Goal: Transaction & Acquisition: Subscribe to service/newsletter

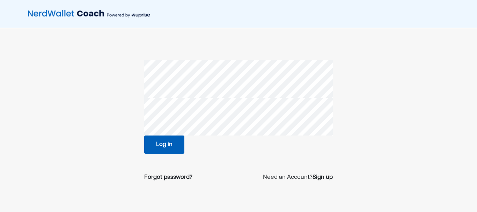
click at [170, 147] on button "Log in" at bounding box center [164, 144] width 40 height 18
click at [168, 177] on div "Forgot password?" at bounding box center [168, 177] width 48 height 8
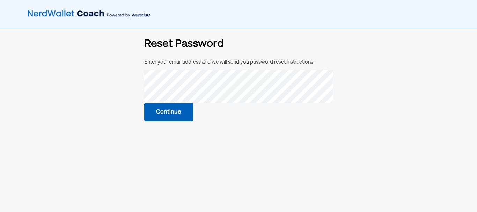
click at [173, 112] on button "Continue" at bounding box center [168, 112] width 49 height 18
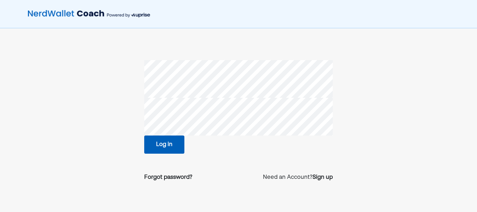
click at [165, 154] on div "Log in Forgot password? Need an Account? Sign up" at bounding box center [238, 123] width 189 height 127
click at [163, 146] on button "Log in" at bounding box center [164, 144] width 40 height 18
click at [168, 144] on button "Log in" at bounding box center [164, 144] width 40 height 18
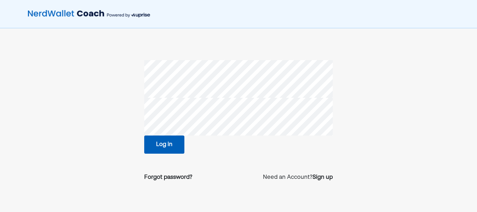
click at [164, 149] on button "Log in" at bounding box center [164, 144] width 40 height 18
click at [174, 177] on div "Forgot password?" at bounding box center [168, 177] width 48 height 8
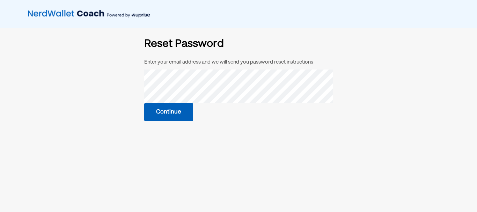
click at [181, 116] on button "Continue" at bounding box center [168, 112] width 49 height 18
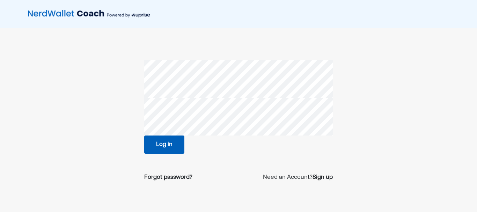
click at [168, 145] on button "Log in" at bounding box center [164, 144] width 40 height 18
click at [163, 146] on button "Log in" at bounding box center [164, 144] width 40 height 18
click at [158, 144] on button "Log in" at bounding box center [164, 144] width 40 height 18
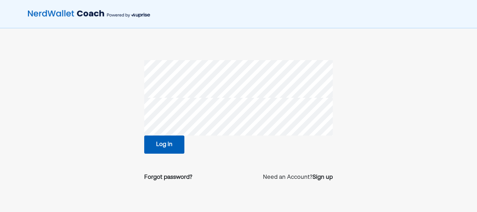
click at [158, 144] on button "Log in" at bounding box center [164, 144] width 40 height 18
click at [173, 145] on button "Log in" at bounding box center [164, 144] width 40 height 18
click at [169, 176] on div "Forgot password?" at bounding box center [168, 177] width 48 height 8
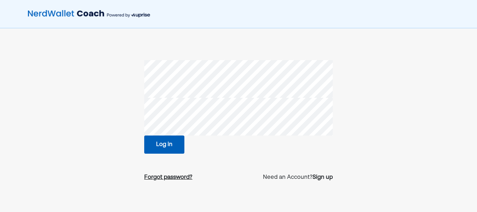
click at [169, 176] on div "Forgot password?" at bounding box center [168, 177] width 48 height 8
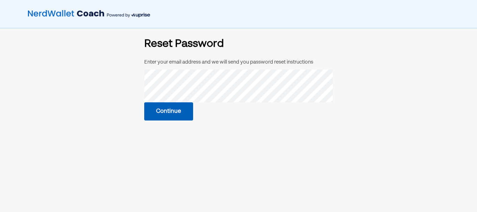
click at [171, 109] on button "Continue" at bounding box center [168, 111] width 49 height 18
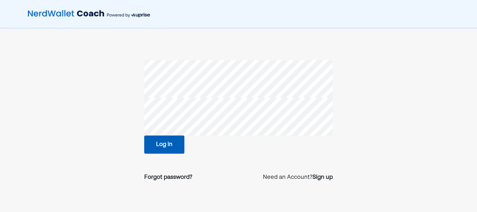
click at [167, 144] on button "Log in" at bounding box center [164, 144] width 40 height 18
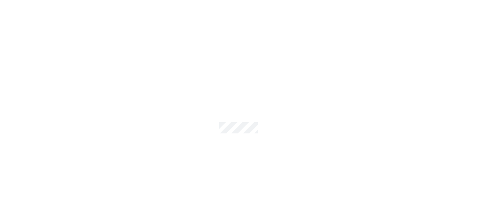
click at [167, 144] on div at bounding box center [238, 106] width 477 height 212
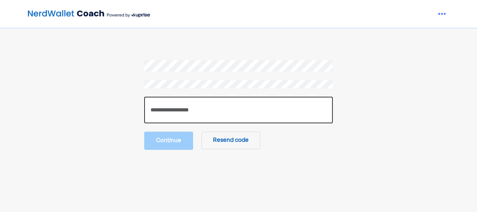
click at [189, 116] on input "number" at bounding box center [238, 110] width 189 height 27
type input "******"
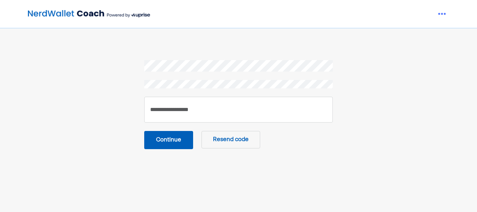
click at [166, 138] on button "Continue" at bounding box center [168, 140] width 49 height 18
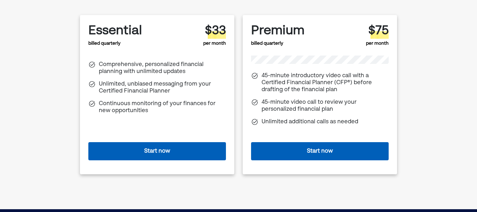
scroll to position [35, 0]
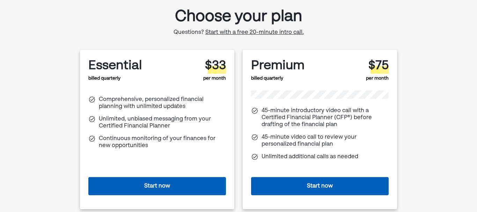
click at [155, 187] on button "Start now" at bounding box center [157, 186] width 138 height 18
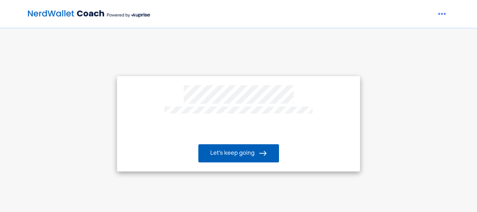
scroll to position [35, 0]
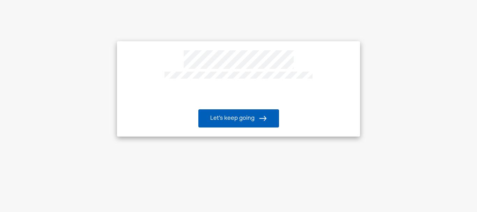
click at [247, 118] on button "Let’s keep going" at bounding box center [238, 118] width 81 height 18
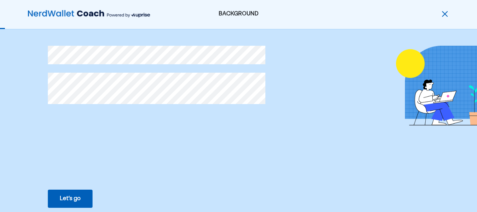
click at [82, 191] on button "Let’s go Save Let’s go" at bounding box center [70, 199] width 45 height 18
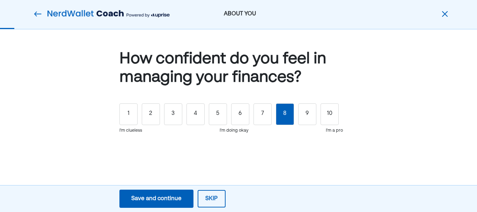
click at [290, 113] on div "8" at bounding box center [285, 114] width 18 height 22
click at [287, 114] on div "8" at bounding box center [285, 114] width 18 height 22
click at [181, 202] on div "Save and continue" at bounding box center [156, 198] width 50 height 8
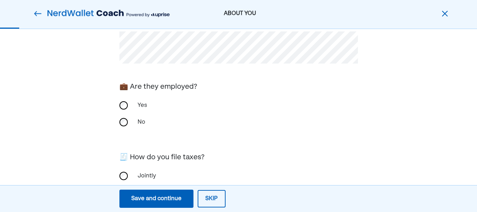
scroll to position [139, 0]
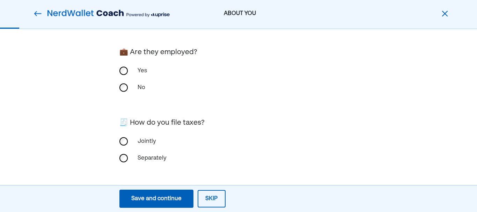
click at [163, 201] on div "Save and continue" at bounding box center [156, 198] width 50 height 8
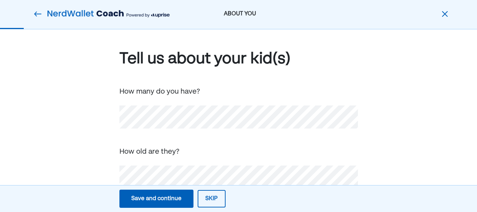
scroll to position [15, 0]
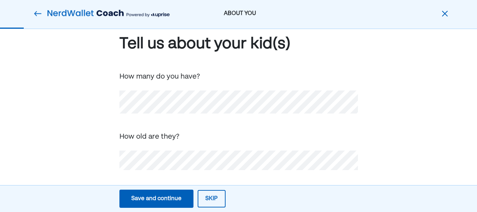
click at [157, 197] on div "Save and continue" at bounding box center [156, 198] width 50 height 8
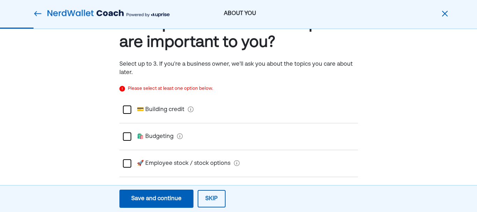
scroll to position [0, 0]
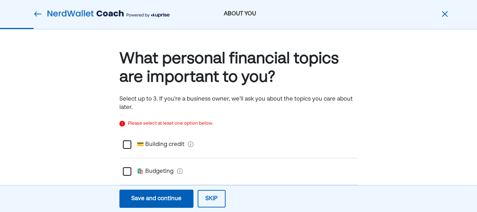
click at [150, 126] on div "Please select at least one option below." at bounding box center [170, 123] width 85 height 7
click at [180, 121] on div "Please select at least one option below." at bounding box center [170, 123] width 85 height 7
click at [189, 122] on div "Please select at least one option below." at bounding box center [170, 123] width 85 height 7
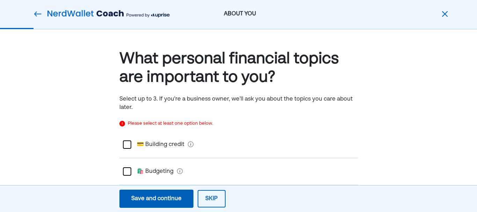
click at [190, 124] on div "Please select at least one option below." at bounding box center [170, 123] width 85 height 7
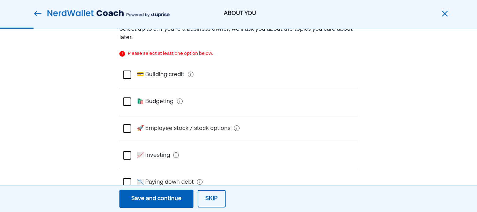
scroll to position [35, 0]
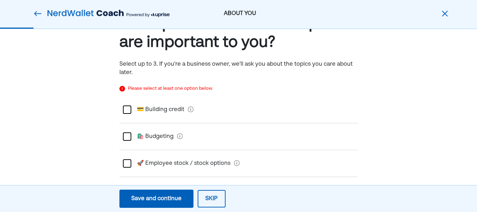
click at [209, 201] on button "Skip" at bounding box center [212, 198] width 28 height 17
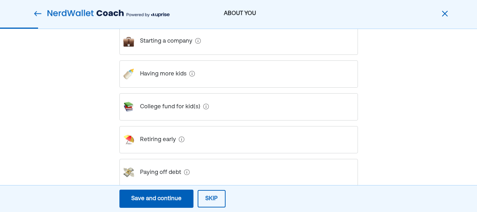
scroll to position [244, 0]
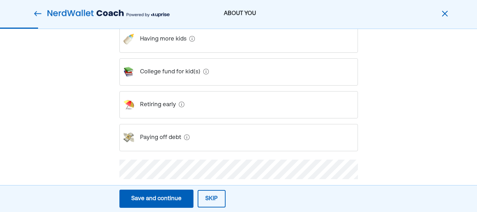
click at [217, 197] on button "Skip" at bounding box center [212, 198] width 28 height 17
click at [217, 197] on div "Save and continue Save Save and continue Skip" at bounding box center [238, 198] width 477 height 27
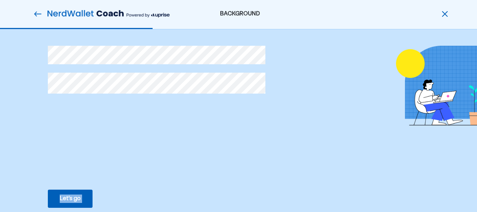
scroll to position [0, 0]
click at [81, 201] on button "Let’s go Save Let’s go" at bounding box center [70, 199] width 45 height 18
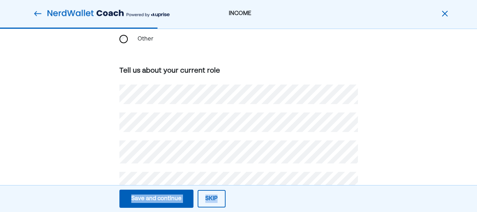
scroll to position [133, 0]
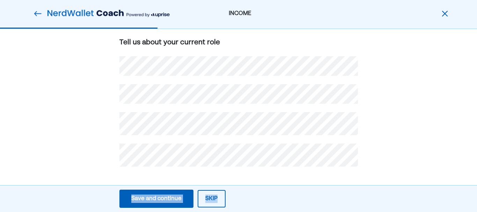
click at [211, 200] on button "Skip" at bounding box center [212, 198] width 28 height 17
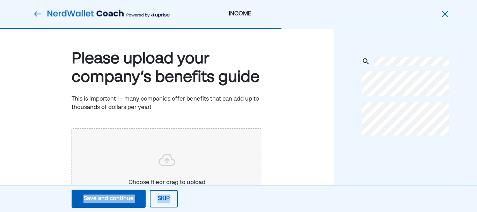
click at [161, 196] on button "Skip" at bounding box center [164, 198] width 28 height 17
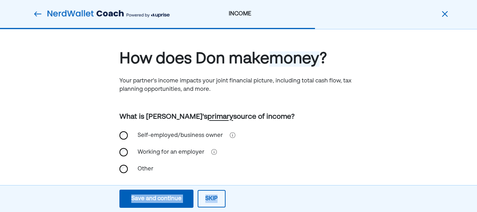
click at [203, 198] on button "Skip" at bounding box center [212, 198] width 28 height 17
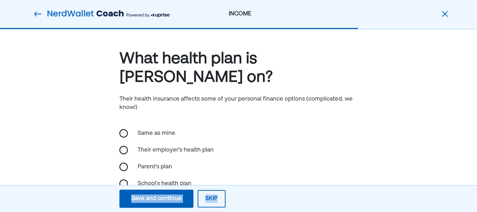
click at [203, 198] on button "Skip" at bounding box center [212, 198] width 28 height 17
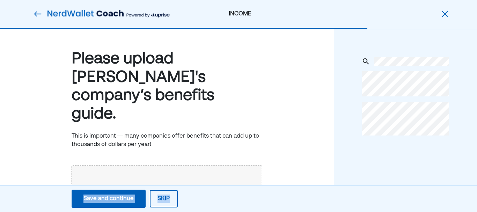
click at [168, 199] on button "Skip" at bounding box center [164, 198] width 28 height 17
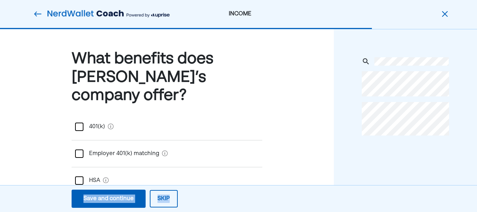
click at [168, 199] on button "Skip" at bounding box center [164, 198] width 28 height 17
click at [134, 199] on div "Save and continue" at bounding box center [108, 198] width 50 height 8
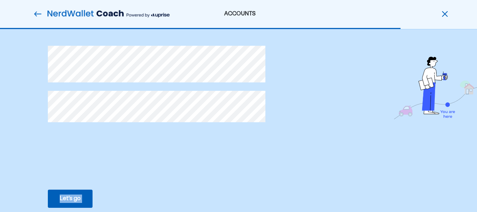
click at [75, 196] on div "Let’s go" at bounding box center [70, 198] width 21 height 8
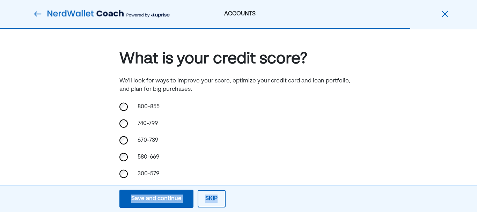
click at [207, 198] on button "Skip" at bounding box center [212, 198] width 28 height 17
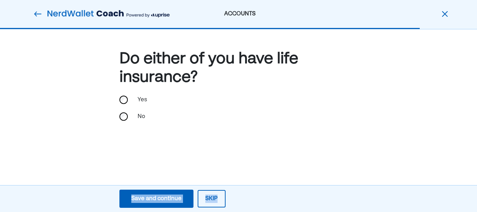
click at [207, 198] on button "Skip" at bounding box center [212, 198] width 28 height 17
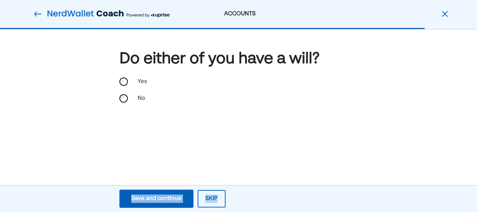
click at [208, 198] on button "Skip" at bounding box center [212, 198] width 28 height 17
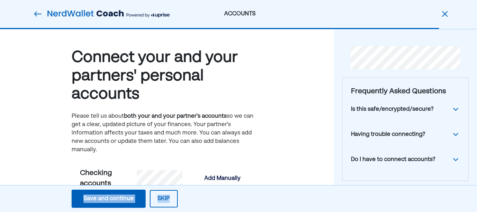
click at [114, 196] on div "Save and continue" at bounding box center [108, 198] width 50 height 8
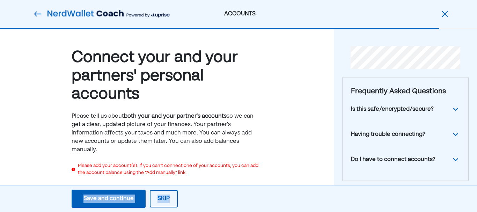
click at [149, 199] on div "Save and continue Save Save and continue Skip" at bounding box center [124, 198] width 249 height 23
click at [162, 201] on button "Skip" at bounding box center [164, 198] width 28 height 17
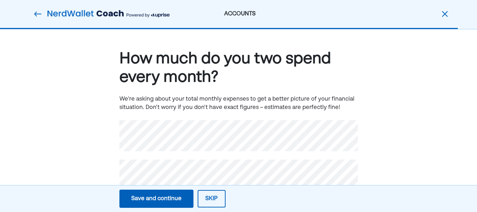
click at [210, 201] on button "Skip" at bounding box center [212, 198] width 28 height 17
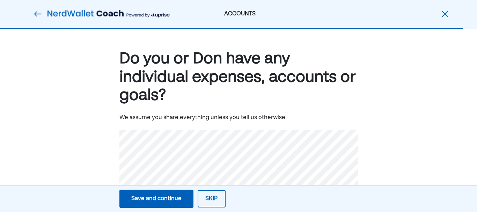
click at [210, 201] on button "Skip" at bounding box center [212, 198] width 28 height 17
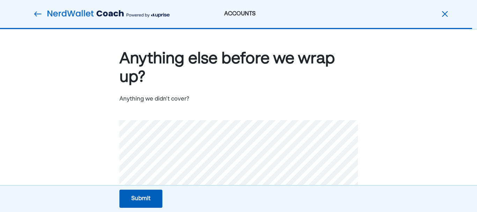
click at [210, 201] on div "Submit Submit Submit" at bounding box center [140, 198] width 281 height 23
click at [151, 195] on button "Submit Submit Submit" at bounding box center [140, 199] width 43 height 18
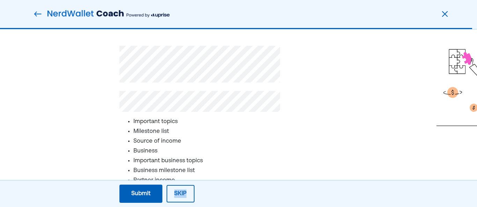
click at [184, 195] on button "Skip" at bounding box center [181, 193] width 28 height 17
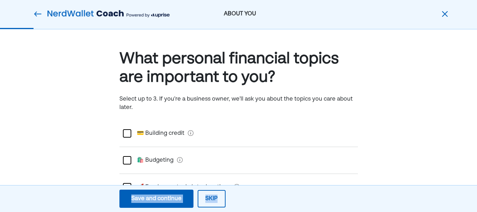
click at [184, 195] on button "Save and continue Save Save and continue" at bounding box center [156, 199] width 74 height 18
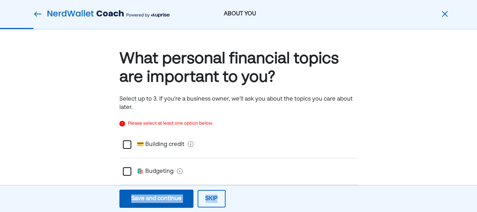
scroll to position [188, 0]
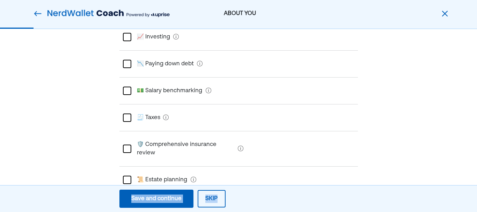
click at [215, 200] on button "Skip" at bounding box center [212, 198] width 28 height 17
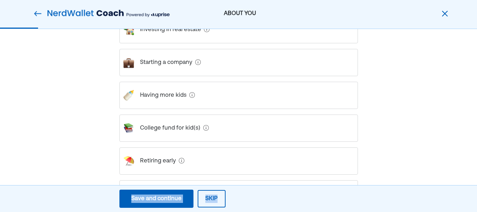
scroll to position [0, 0]
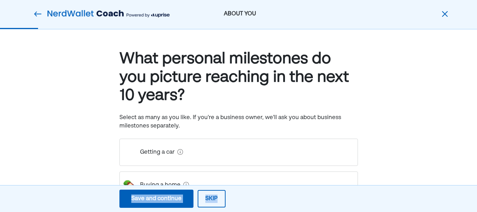
click at [215, 200] on button "Skip" at bounding box center [212, 198] width 28 height 17
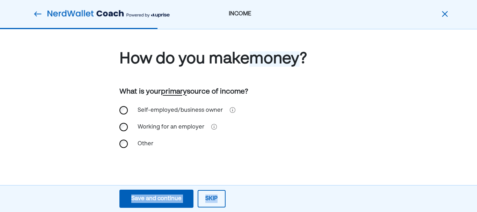
click at [209, 199] on button "Skip" at bounding box center [212, 198] width 28 height 17
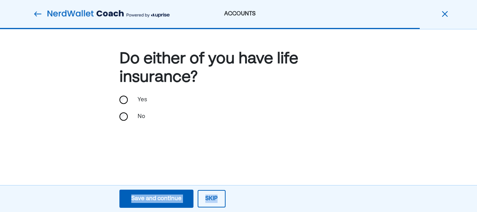
click at [209, 199] on button "Skip" at bounding box center [212, 198] width 28 height 17
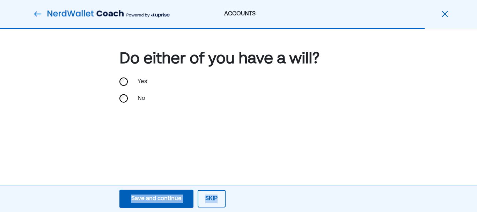
click at [209, 199] on button "Skip" at bounding box center [212, 198] width 28 height 17
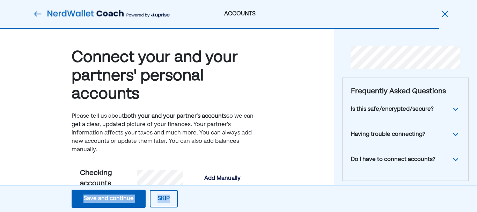
click at [127, 195] on div "Save and continue" at bounding box center [108, 198] width 50 height 8
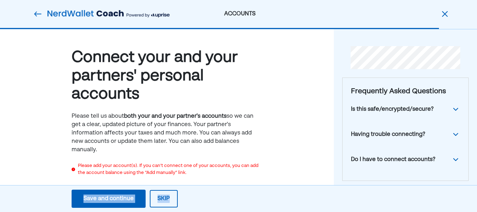
click at [127, 195] on div "Save and continue" at bounding box center [108, 198] width 50 height 8
click at [165, 196] on button "Skip" at bounding box center [164, 198] width 28 height 17
click at [165, 196] on div "Save and continue Save Save and continue Skip" at bounding box center [124, 198] width 249 height 23
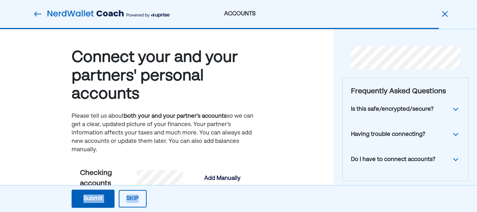
click at [96, 195] on div "Submit" at bounding box center [92, 198] width 19 height 8
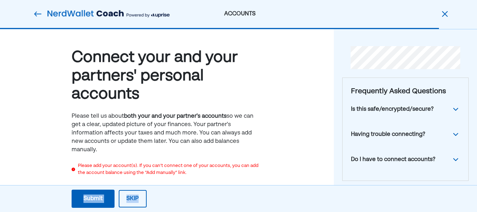
click at [136, 198] on button "Skip" at bounding box center [133, 198] width 28 height 17
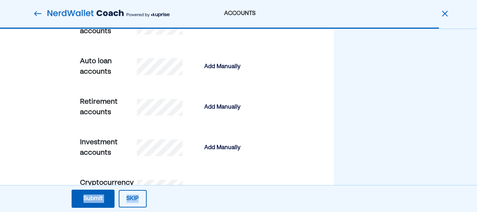
scroll to position [349, 0]
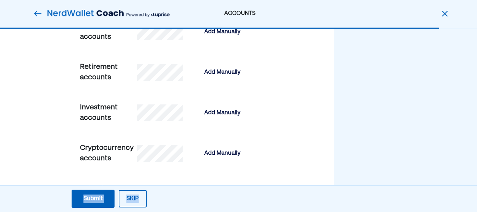
click at [140, 201] on button "Skip" at bounding box center [133, 198] width 28 height 17
click at [137, 198] on button "Skip" at bounding box center [133, 198] width 28 height 17
click at [124, 196] on button "Skip" at bounding box center [133, 198] width 28 height 17
click at [127, 196] on button "Skip" at bounding box center [133, 198] width 28 height 17
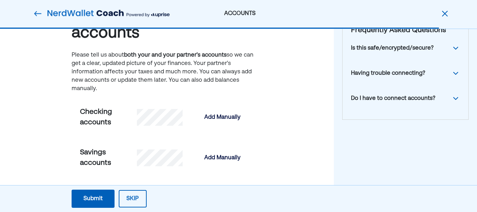
scroll to position [0, 0]
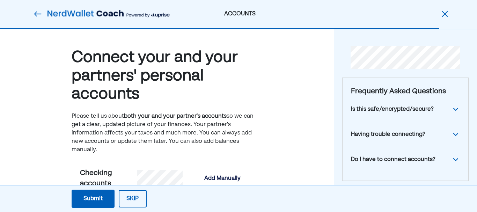
click at [392, 100] on div "Is this safe/encrypted/secure?" at bounding box center [405, 109] width 109 height 25
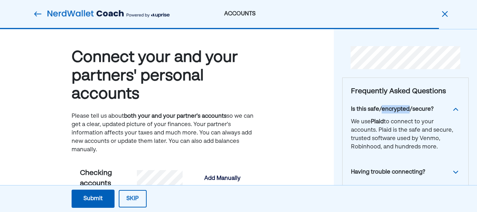
click at [454, 172] on img at bounding box center [455, 172] width 8 height 8
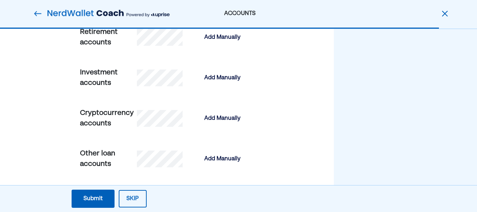
scroll to position [397, 0]
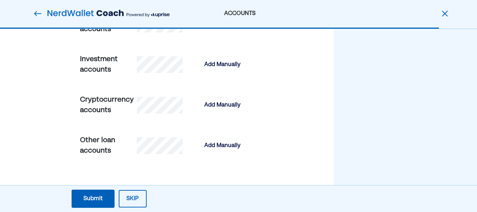
click at [92, 200] on div "Submit" at bounding box center [92, 198] width 19 height 8
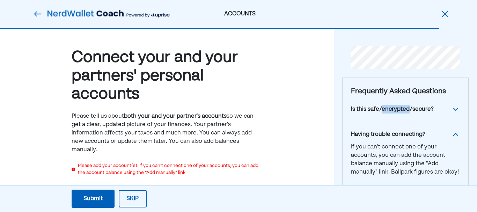
click at [179, 171] on div "Please add your account(s). If you can’t connect one of your accounts, you can …" at bounding box center [170, 169] width 184 height 14
click at [125, 15] on img at bounding box center [108, 14] width 122 height 14
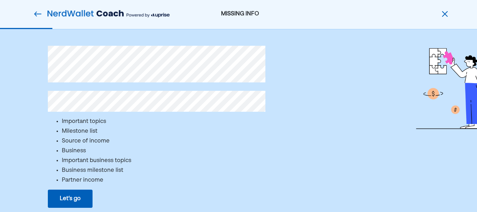
click at [157, 13] on img at bounding box center [108, 14] width 122 height 14
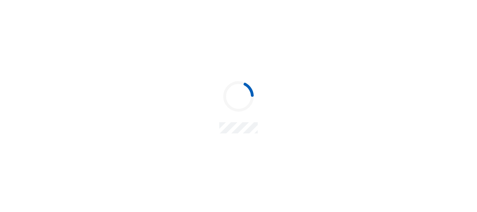
click at [157, 13] on div at bounding box center [238, 106] width 477 height 212
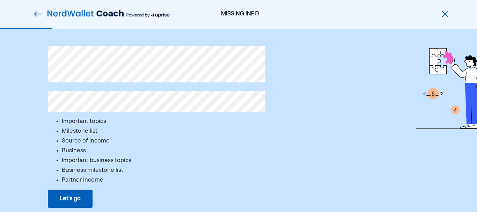
click at [201, 114] on div "Important topics Milestone list Source of income Business Important business to…" at bounding box center [201, 175] width 306 height 127
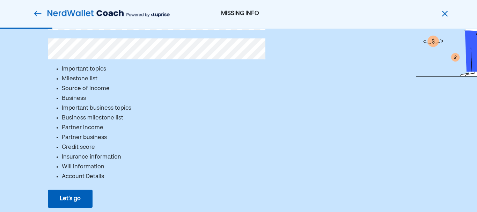
scroll to position [69, 0]
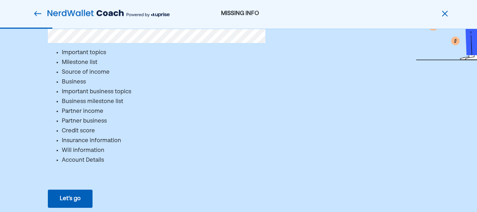
click at [76, 200] on div "Let’s go" at bounding box center [70, 198] width 21 height 8
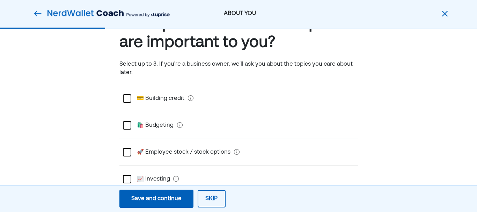
scroll to position [70, 0]
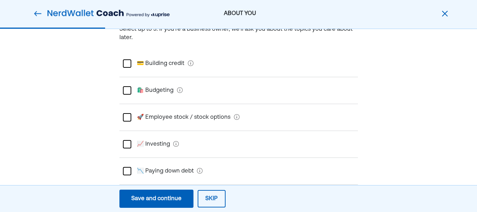
click at [127, 92] on div at bounding box center [127, 90] width 8 height 8
click at [129, 145] on div at bounding box center [127, 144] width 8 height 8
click at [127, 145] on div at bounding box center [127, 144] width 8 height 8
click at [124, 145] on div at bounding box center [127, 144] width 8 height 8
click at [124, 146] on div at bounding box center [127, 144] width 8 height 8
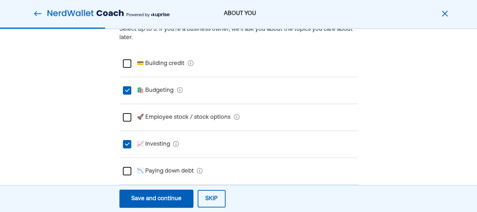
click at [124, 146] on div "L" at bounding box center [127, 144] width 8 height 8
click at [127, 146] on div at bounding box center [127, 144] width 8 height 8
drag, startPoint x: 127, startPoint y: 146, endPoint x: 127, endPoint y: 150, distance: 3.9
click at [127, 150] on div "L 📈 Investing" at bounding box center [238, 144] width 238 height 27
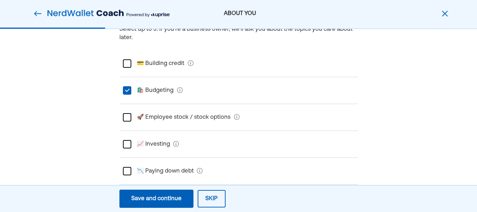
click at [127, 146] on div at bounding box center [127, 144] width 8 height 8
click at [127, 146] on div "L" at bounding box center [127, 144] width 8 height 8
click at [127, 146] on div at bounding box center [127, 144] width 8 height 8
click at [127, 146] on div "L" at bounding box center [127, 144] width 8 height 8
click at [127, 148] on div at bounding box center [127, 144] width 8 height 8
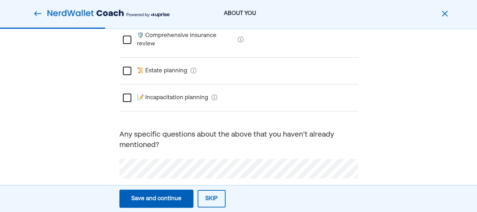
scroll to position [251, 0]
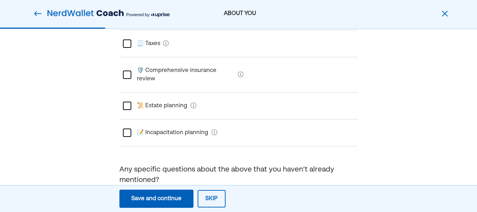
click at [163, 164] on div "Any specific questions about the above that you haven’t already mentioned?" at bounding box center [238, 174] width 238 height 21
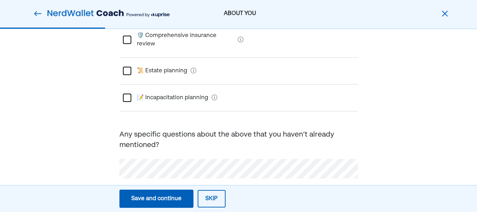
click at [168, 197] on div "Save and continue" at bounding box center [156, 198] width 50 height 8
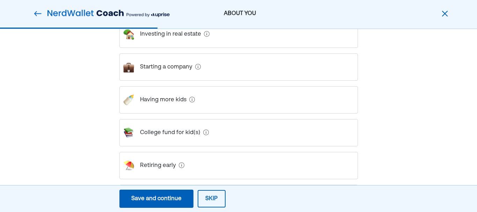
scroll to position [253, 0]
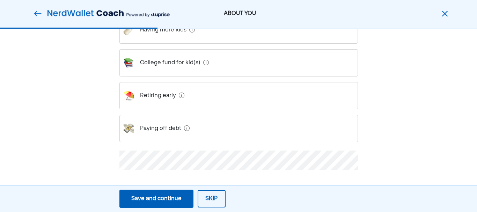
click at [159, 198] on div "Save and continue" at bounding box center [156, 198] width 50 height 8
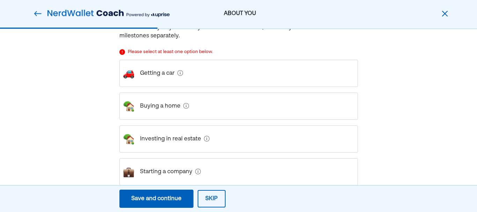
scroll to position [55, 0]
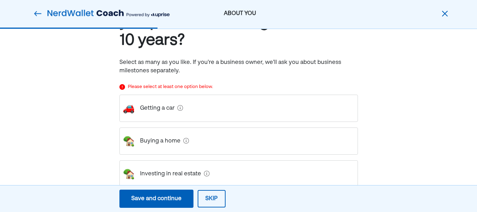
drag, startPoint x: 214, startPoint y: 150, endPoint x: 214, endPoint y: 147, distance: 3.9
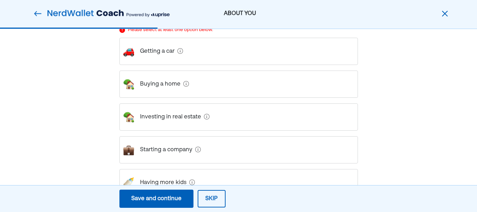
scroll to position [147, 0]
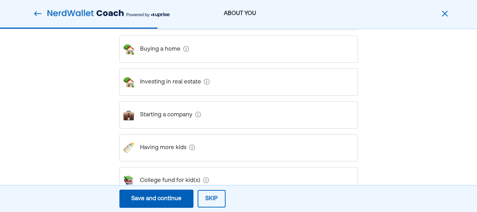
click at [165, 198] on div "Save and continue" at bounding box center [156, 198] width 50 height 8
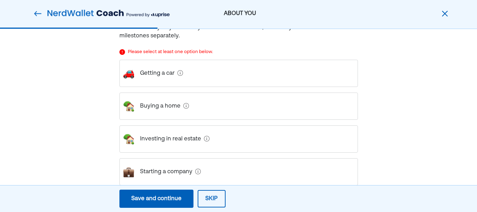
scroll to position [125, 0]
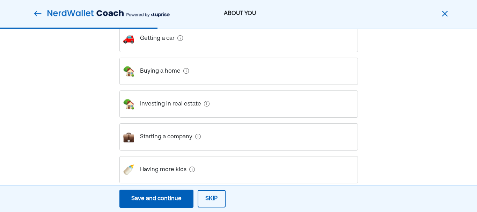
click at [165, 104] on estate "Investing in real estate" at bounding box center [167, 104] width 67 height 20
click at [165, 104] on div "Investing in real estate" at bounding box center [238, 103] width 238 height 27
click at [156, 107] on estate "Investing in real estate" at bounding box center [167, 104] width 67 height 20
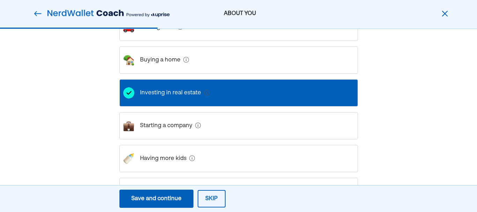
click at [168, 199] on div "Save and continue" at bounding box center [156, 198] width 50 height 8
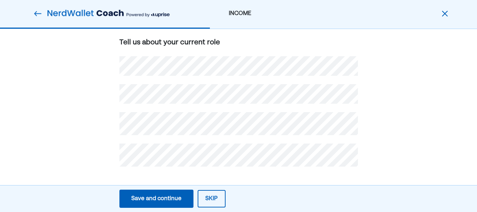
scroll to position [98, 0]
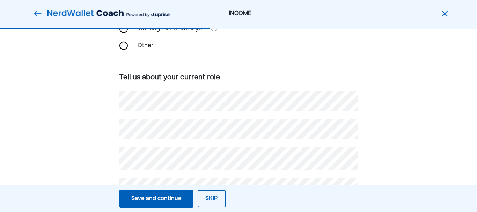
click at [213, 199] on button "Skip" at bounding box center [212, 198] width 28 height 17
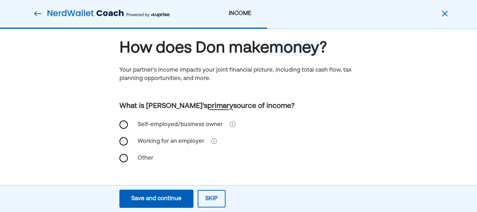
scroll to position [0, 0]
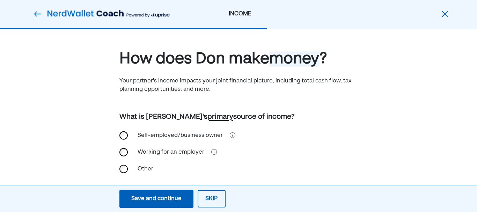
click at [164, 197] on div "Save and continue" at bounding box center [156, 198] width 50 height 8
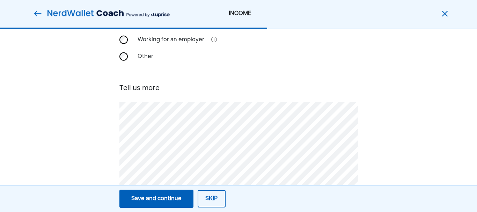
scroll to position [147, 0]
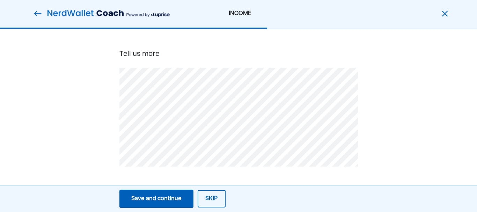
click at [171, 203] on div "Save and continue" at bounding box center [156, 198] width 50 height 8
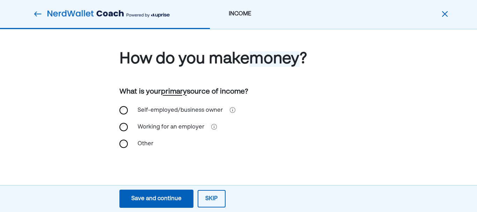
click at [171, 203] on div "Save and continue" at bounding box center [156, 198] width 50 height 8
click at [181, 192] on button "Save and continue Save Save and continue" at bounding box center [156, 199] width 74 height 18
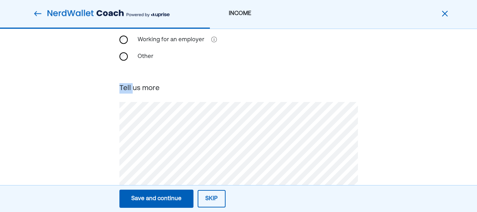
click at [179, 193] on button "Save and continue Save Save and continue" at bounding box center [156, 199] width 74 height 18
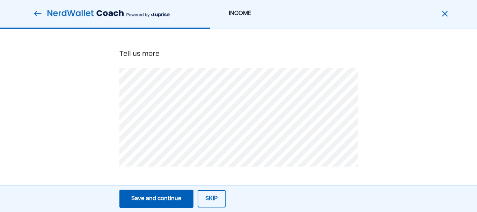
click at [164, 199] on div "Save and continue" at bounding box center [156, 198] width 50 height 8
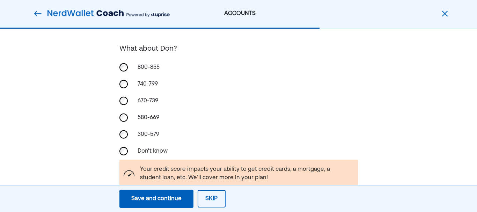
scroll to position [226, 0]
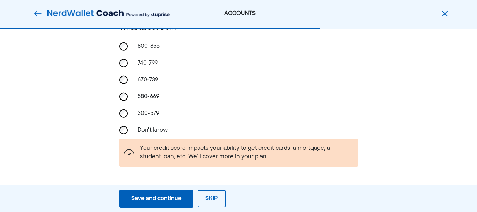
click at [154, 200] on div "Save and continue" at bounding box center [156, 198] width 50 height 8
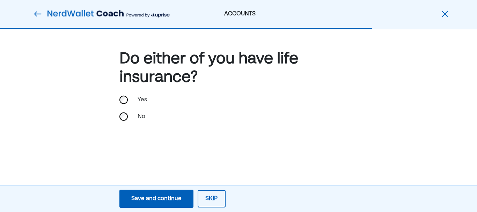
scroll to position [0, 0]
click at [153, 197] on div "Save and continue" at bounding box center [156, 198] width 50 height 8
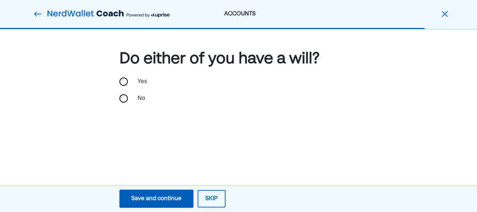
click at [152, 192] on button "Save and continue Save Save and continue" at bounding box center [156, 199] width 74 height 18
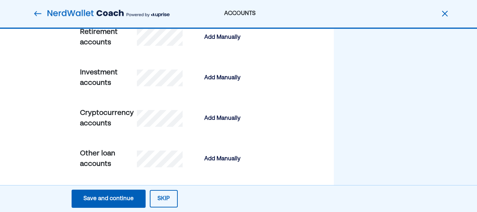
scroll to position [397, 0]
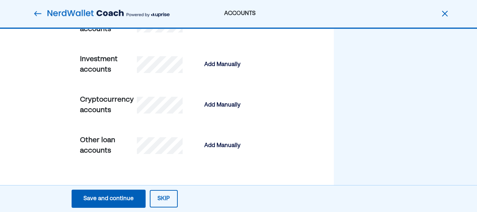
click at [158, 203] on button "Skip" at bounding box center [164, 198] width 28 height 17
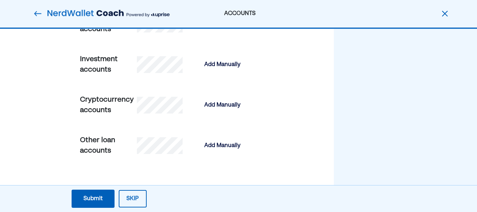
click at [142, 196] on button "Skip" at bounding box center [133, 198] width 28 height 17
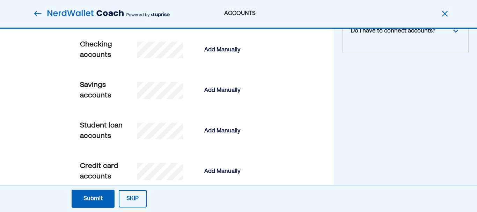
scroll to position [59, 0]
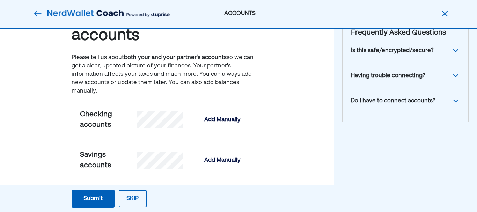
click at [214, 118] on div "Add Manually" at bounding box center [222, 120] width 36 height 8
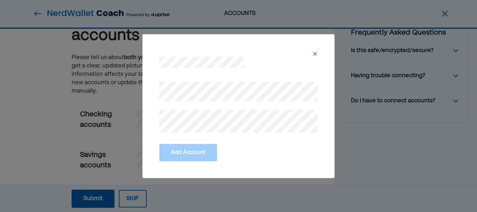
click at [315, 51] on img at bounding box center [315, 54] width 6 height 6
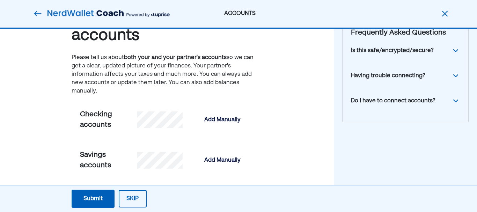
click at [374, 51] on div "Is this safe/encrypted/secure?" at bounding box center [392, 50] width 83 height 8
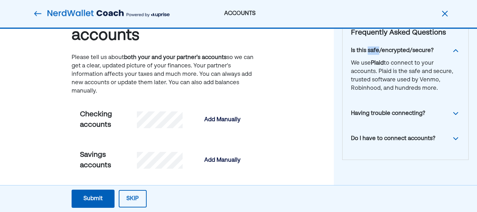
click at [374, 51] on div "Is this safe/encrypted/secure?" at bounding box center [392, 50] width 83 height 8
click at [406, 110] on div "Having trouble connecting?" at bounding box center [388, 113] width 74 height 8
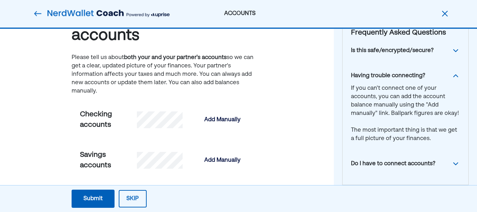
click at [406, 110] on div "If you can't connect one of your accounts, you can add the account balance manu…" at bounding box center [405, 113] width 109 height 59
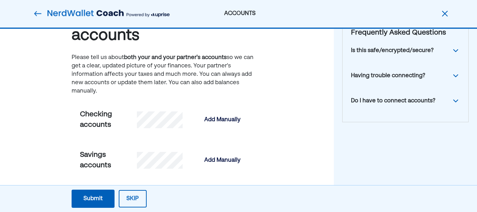
click at [397, 75] on div "Having trouble connecting?" at bounding box center [388, 76] width 74 height 8
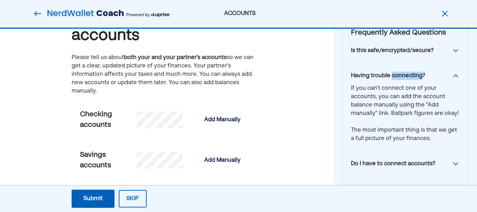
click at [397, 75] on div "Having trouble connecting?" at bounding box center [388, 76] width 74 height 8
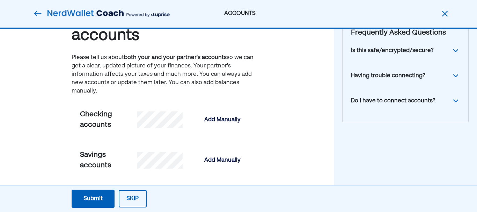
click at [384, 98] on div "Do I have to connect accounts?" at bounding box center [393, 101] width 84 height 8
